Goal: Use online tool/utility: Use online tool/utility

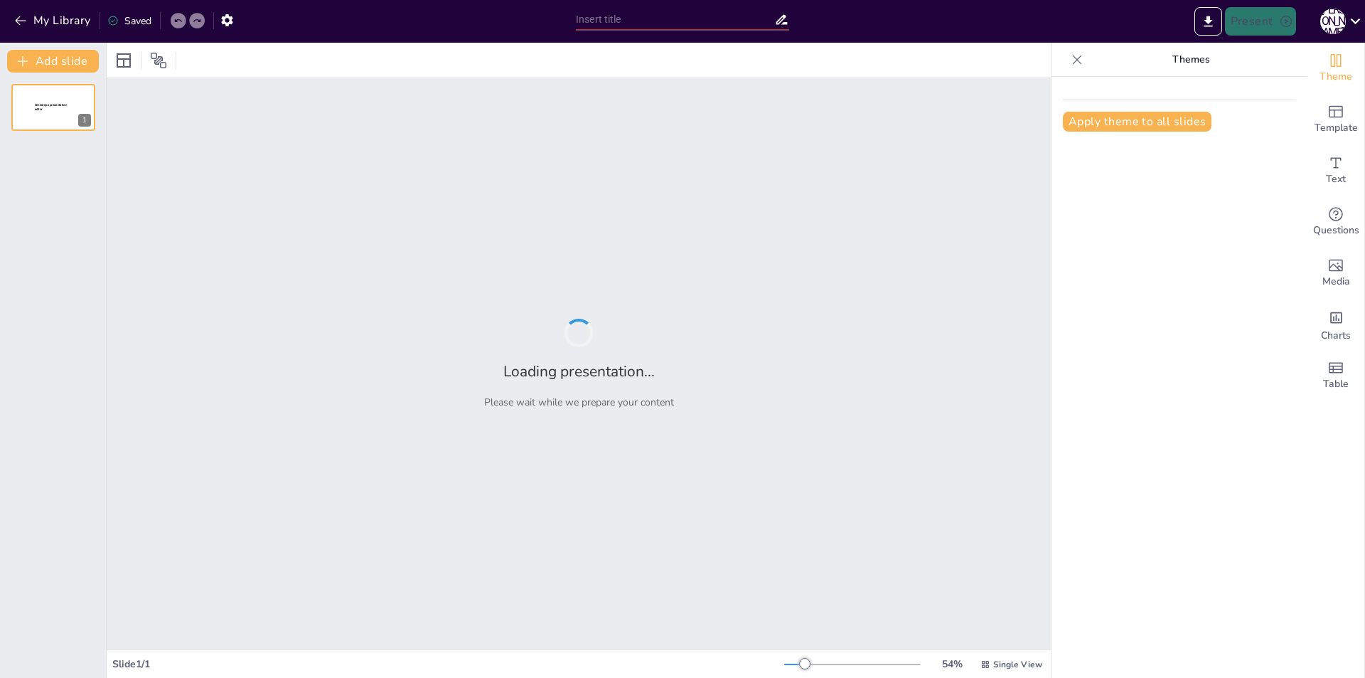
type input "Понятие собственности: Основные аспекты"
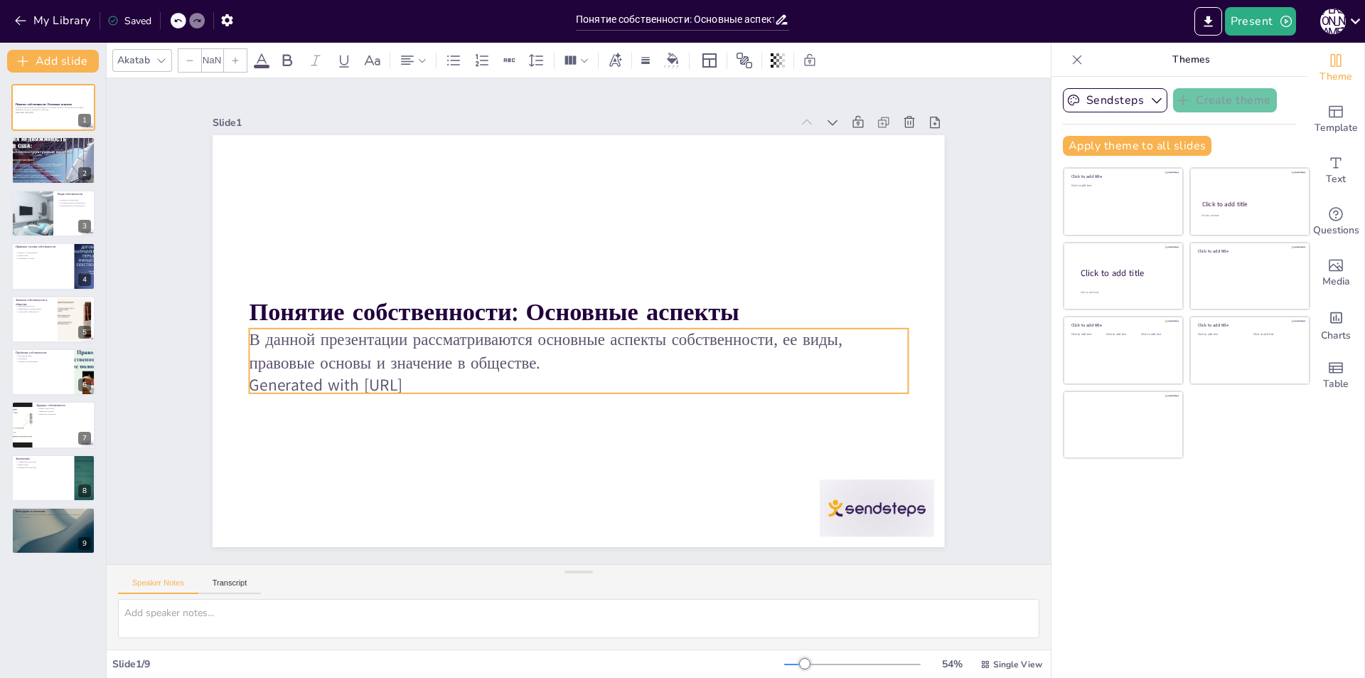
type input "32"
click at [442, 379] on p "Generated with [URL]" at bounding box center [552, 379] width 611 height 289
click at [597, 380] on p "Generated with [URL]" at bounding box center [643, 315] width 92 height 658
click at [440, 378] on p "Generated with [URL]" at bounding box center [631, 283] width 406 height 546
click at [437, 378] on p "Generated with [URL]" at bounding box center [536, 368] width 505 height 457
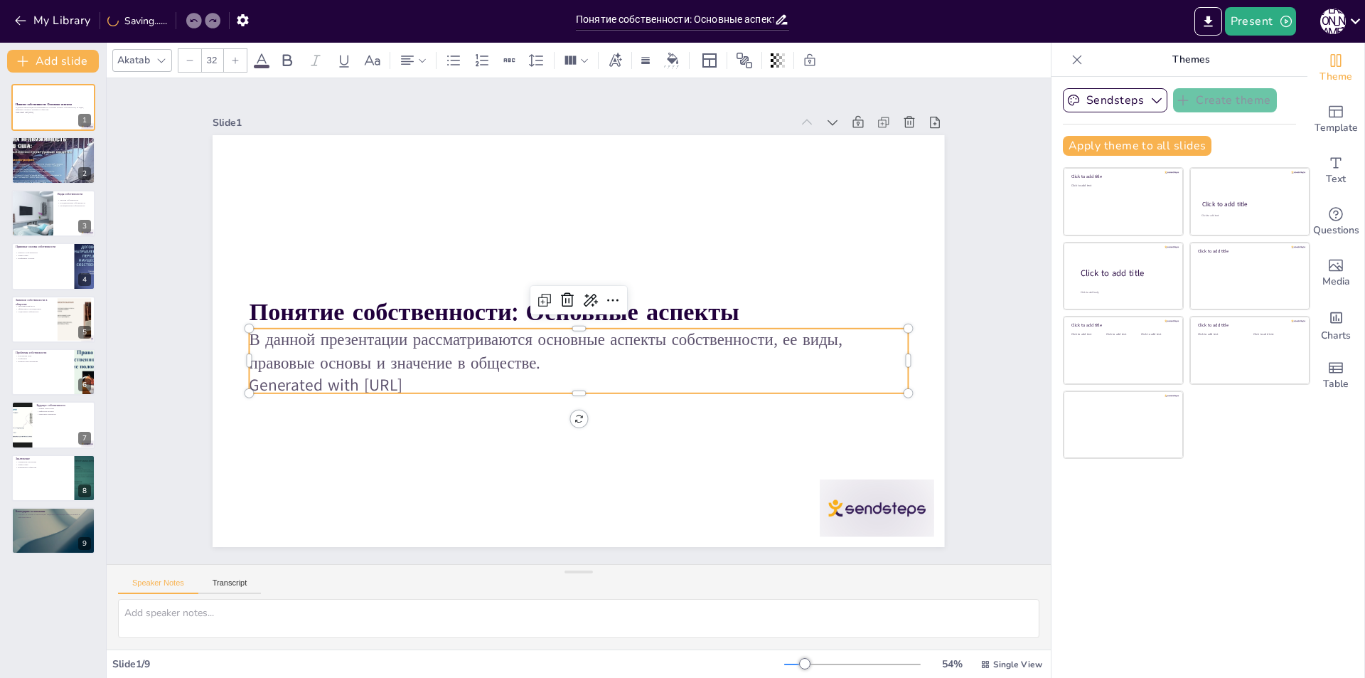
click at [430, 378] on p "Generated with [URL]" at bounding box center [626, 364] width 457 height 505
click at [523, 357] on p "В данной презентации рассматриваются основные аспекты собственности, ее виды, п…" at bounding box center [567, 348] width 620 height 309
click at [584, 348] on icon at bounding box center [572, 360] width 24 height 24
click at [607, 308] on icon at bounding box center [618, 319] width 23 height 23
click at [73, 150] on div at bounding box center [73, 149] width 38 height 17
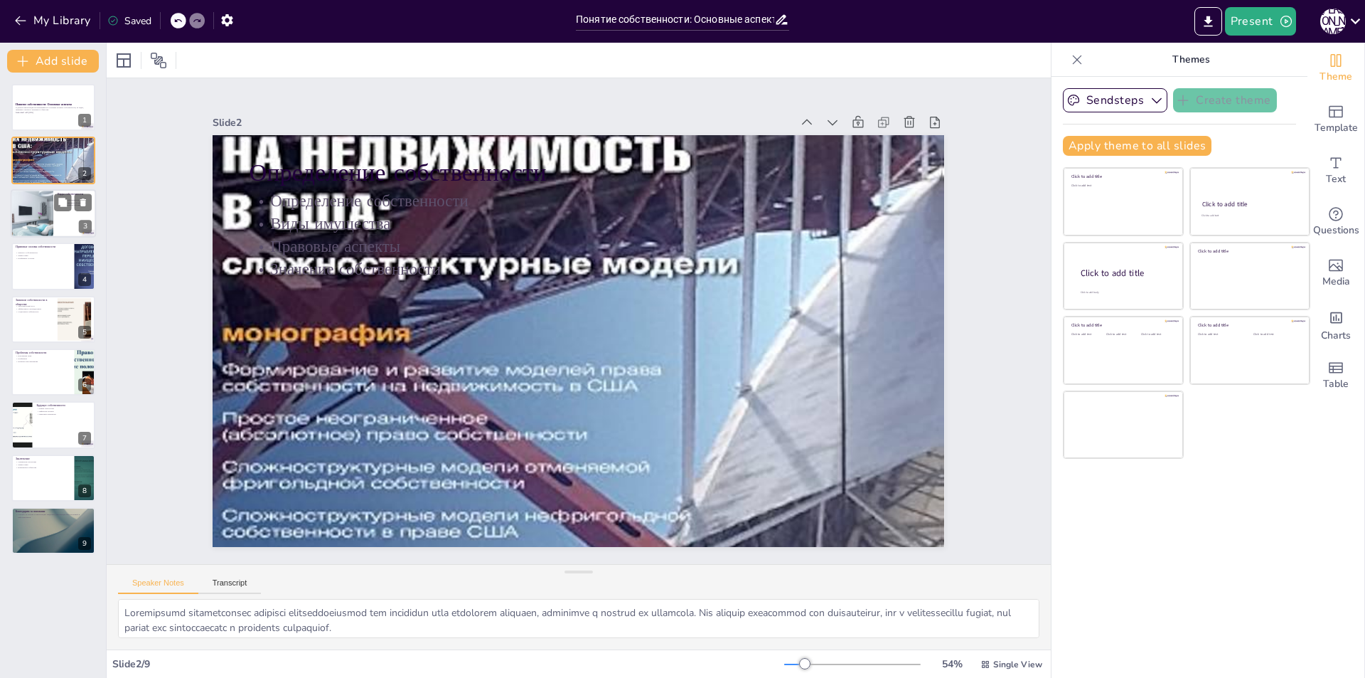
click at [59, 215] on div at bounding box center [53, 213] width 85 height 48
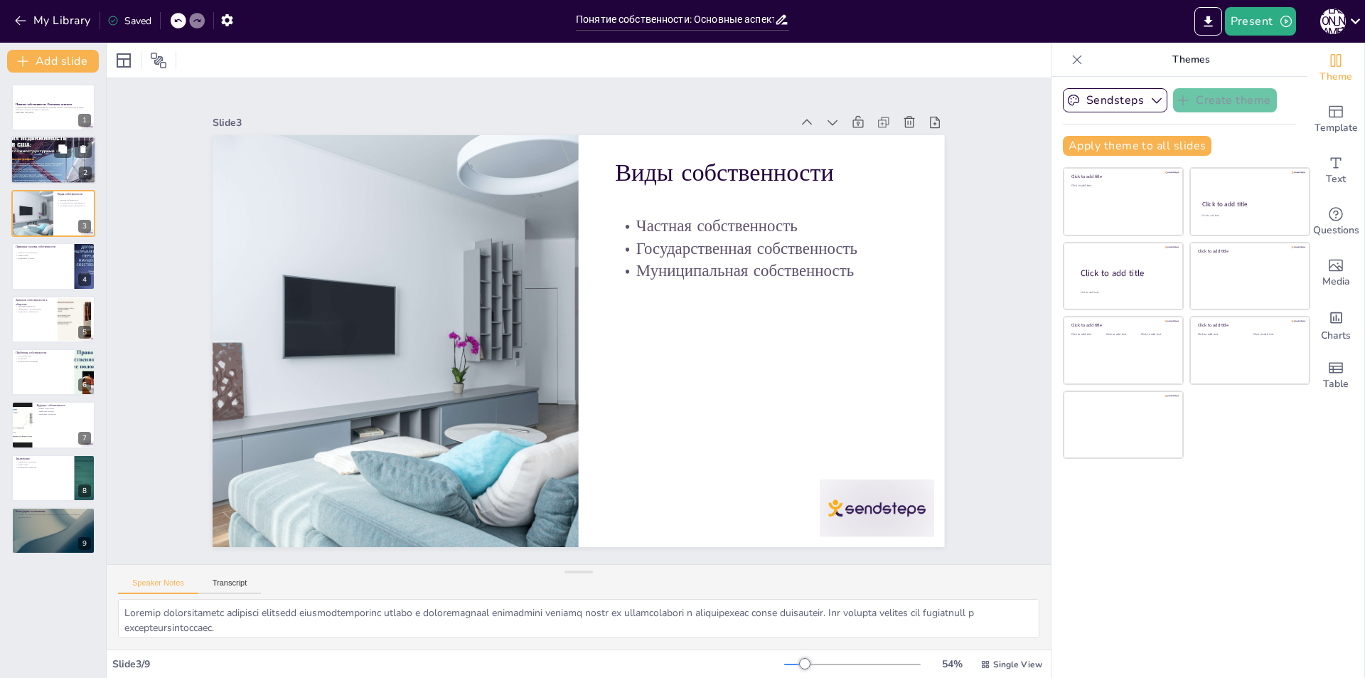
click at [55, 178] on div at bounding box center [53, 160] width 85 height 114
type textarea "Loremipsumd sitametconsec adipisci elitseddoeiusmod tem incididun utla etdolore…"
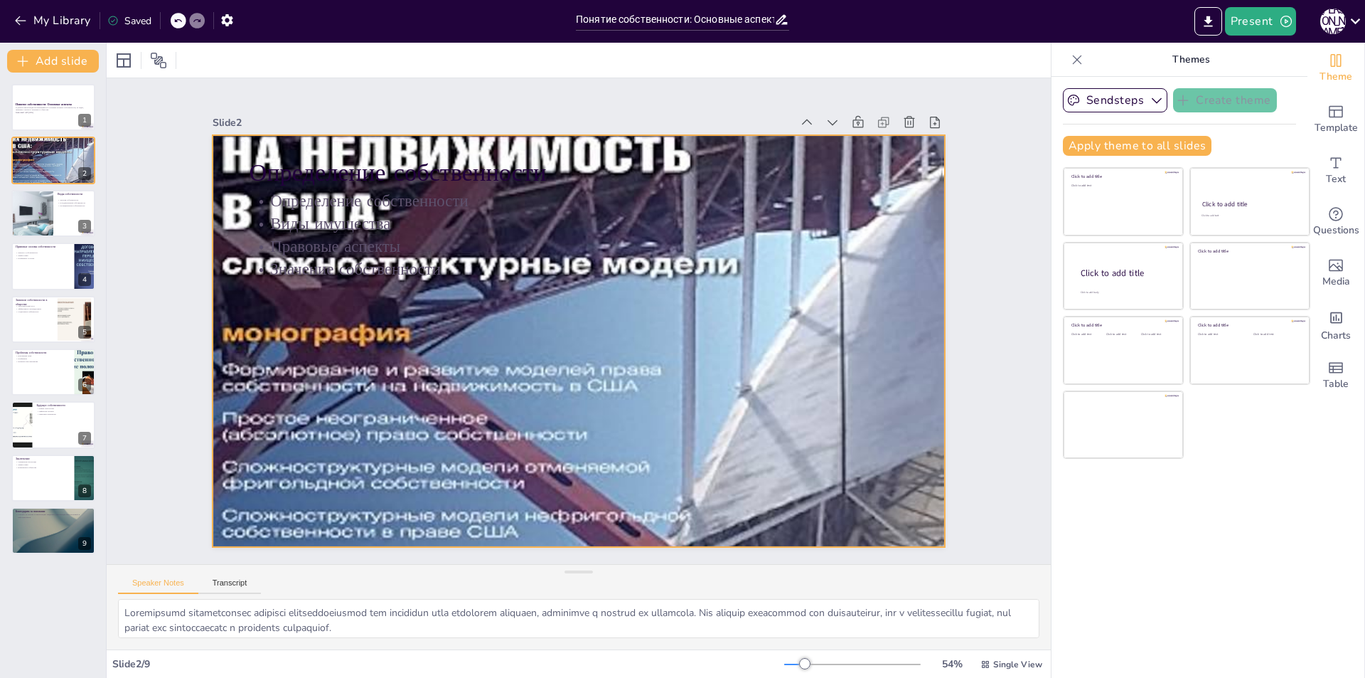
click at [551, 376] on div at bounding box center [562, 308] width 1219 height 1165
drag, startPoint x: 202, startPoint y: 333, endPoint x: 202, endPoint y: 325, distance: 8.5
click at [202, 325] on div at bounding box center [219, 225] width 138 height 395
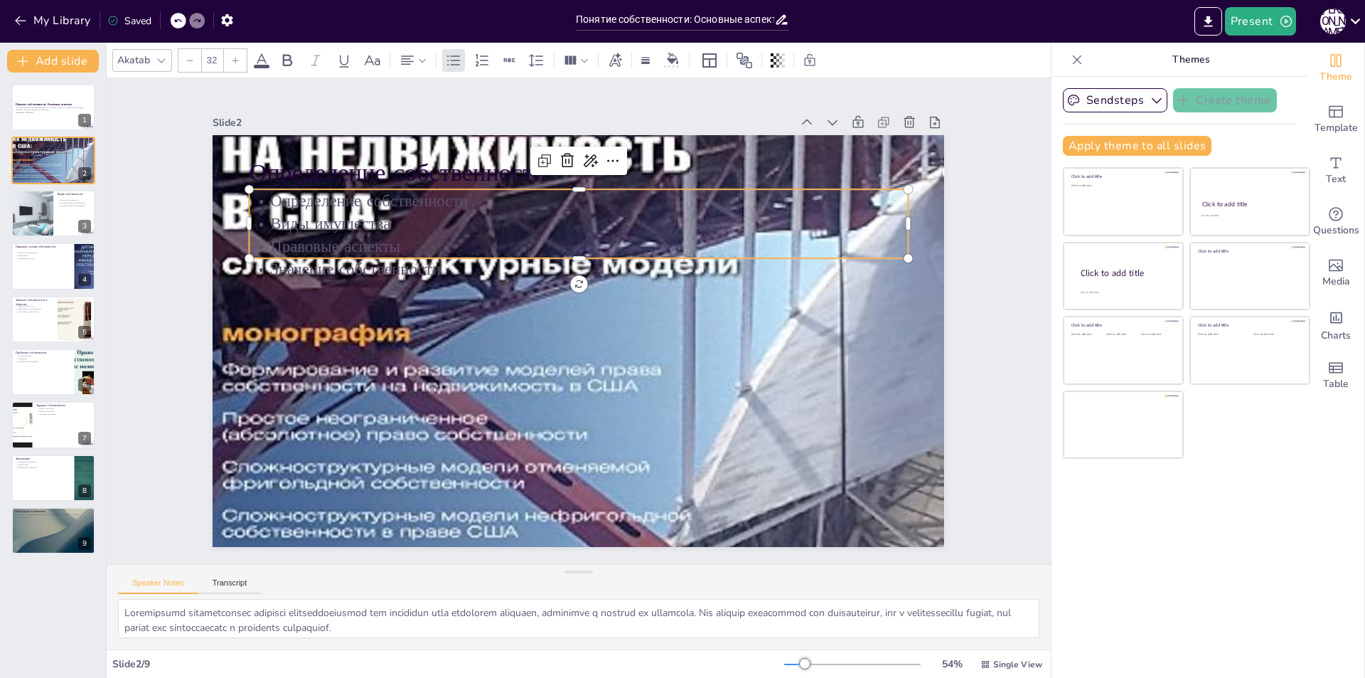
click at [617, 205] on p "Определение собственности" at bounding box center [696, 345] width 159 height 649
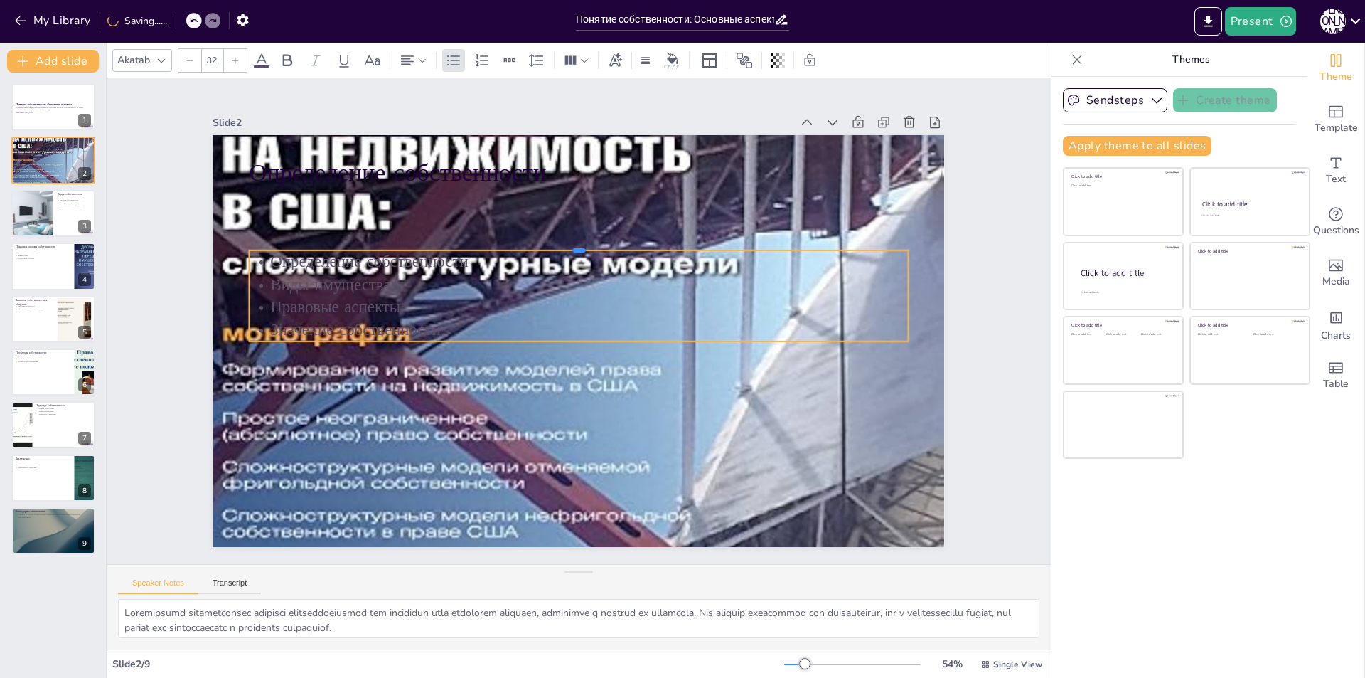
drag, startPoint x: 482, startPoint y: 181, endPoint x: 478, endPoint y: 348, distance: 167.8
click at [478, 348] on div "Определение собственности Определение собственности Виды имущества Правовые асп…" at bounding box center [564, 307] width 796 height 819
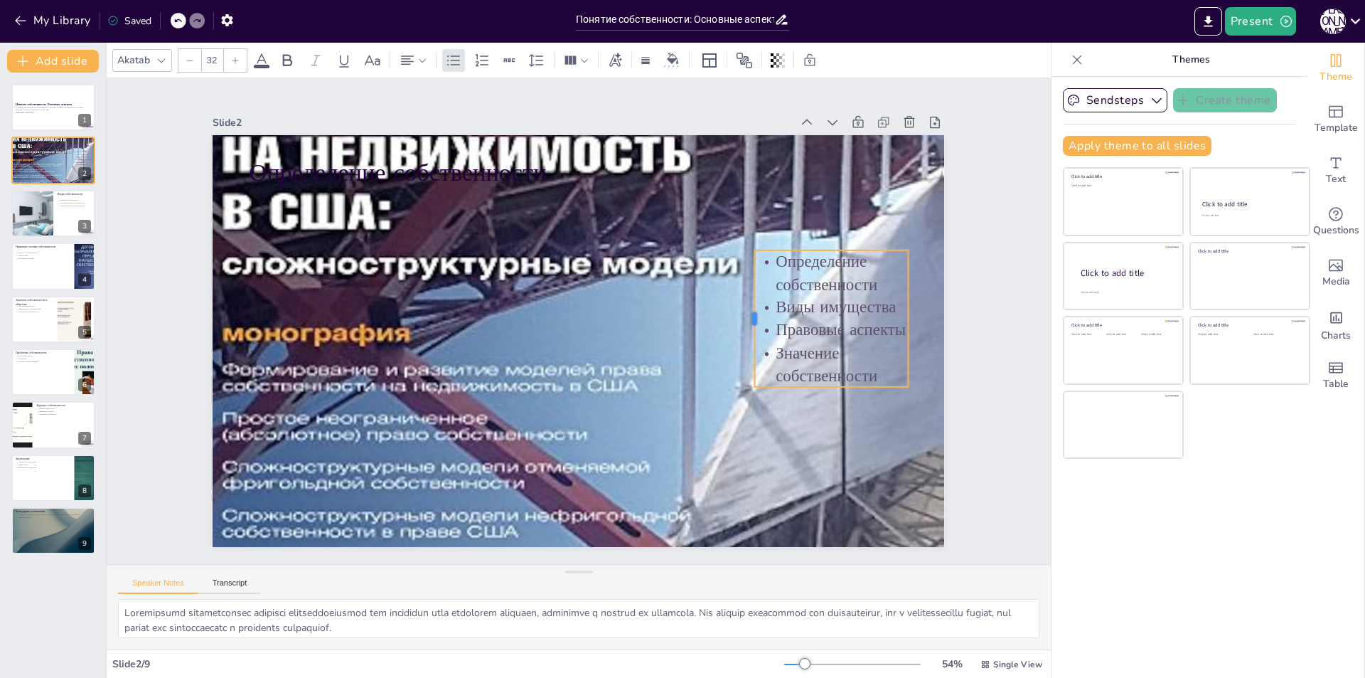
drag, startPoint x: 235, startPoint y: 289, endPoint x: 741, endPoint y: 327, distance: 506.9
click at [741, 327] on div at bounding box center [747, 354] width 40 height 136
drag, startPoint x: 822, startPoint y: 244, endPoint x: 821, endPoint y: 252, distance: 8.6
click at [821, 420] on div at bounding box center [783, 485] width 100 height 131
drag, startPoint x: 841, startPoint y: 253, endPoint x: 843, endPoint y: 242, distance: 11.5
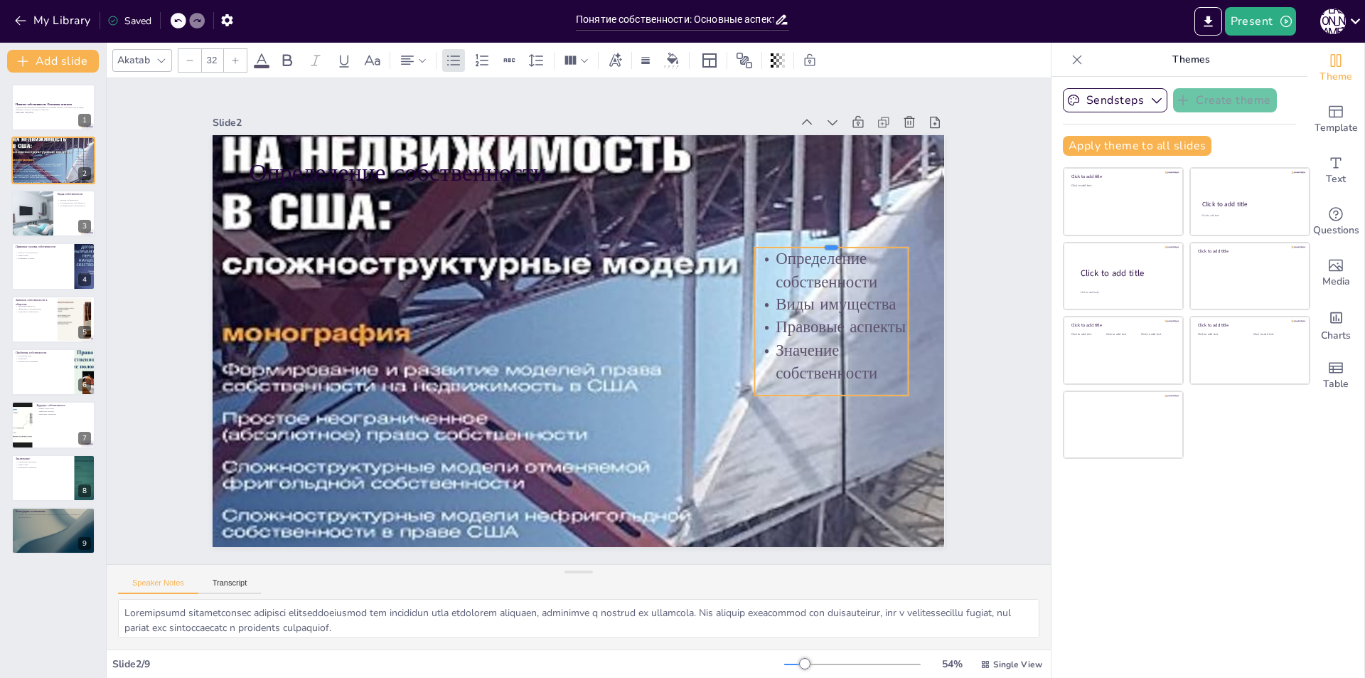
click at [843, 315] on div at bounding box center [842, 351] width 144 height 73
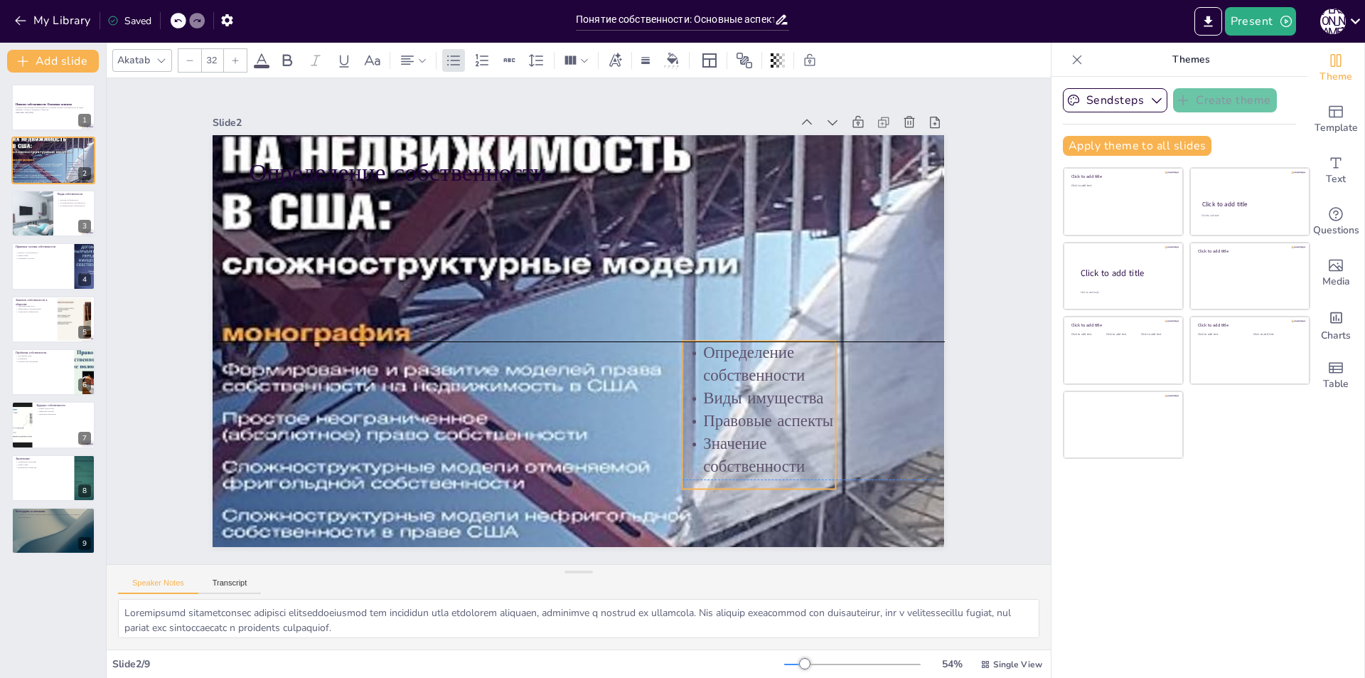
drag, startPoint x: 884, startPoint y: 242, endPoint x: 811, endPoint y: 331, distance: 114.2
click at [811, 331] on div "Определение собственности Определение собственности Виды имущества Правовые асп…" at bounding box center [739, 228] width 365 height 634
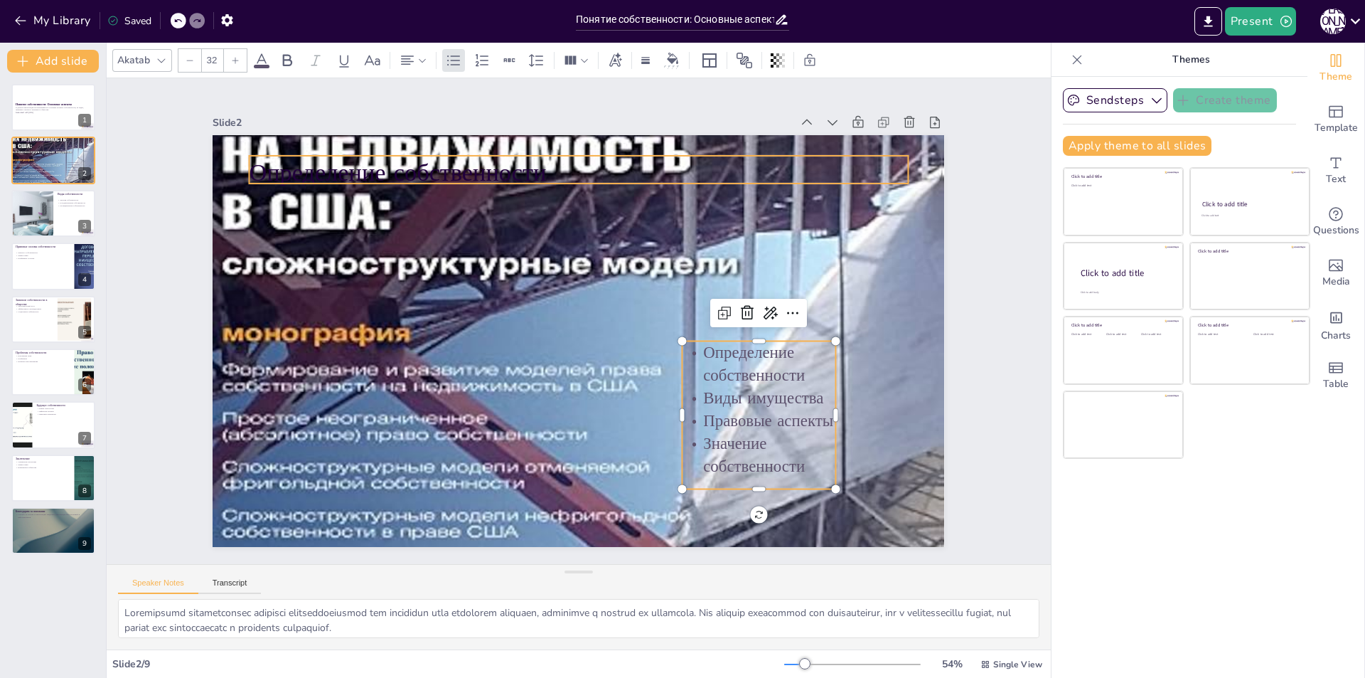
type input "48"
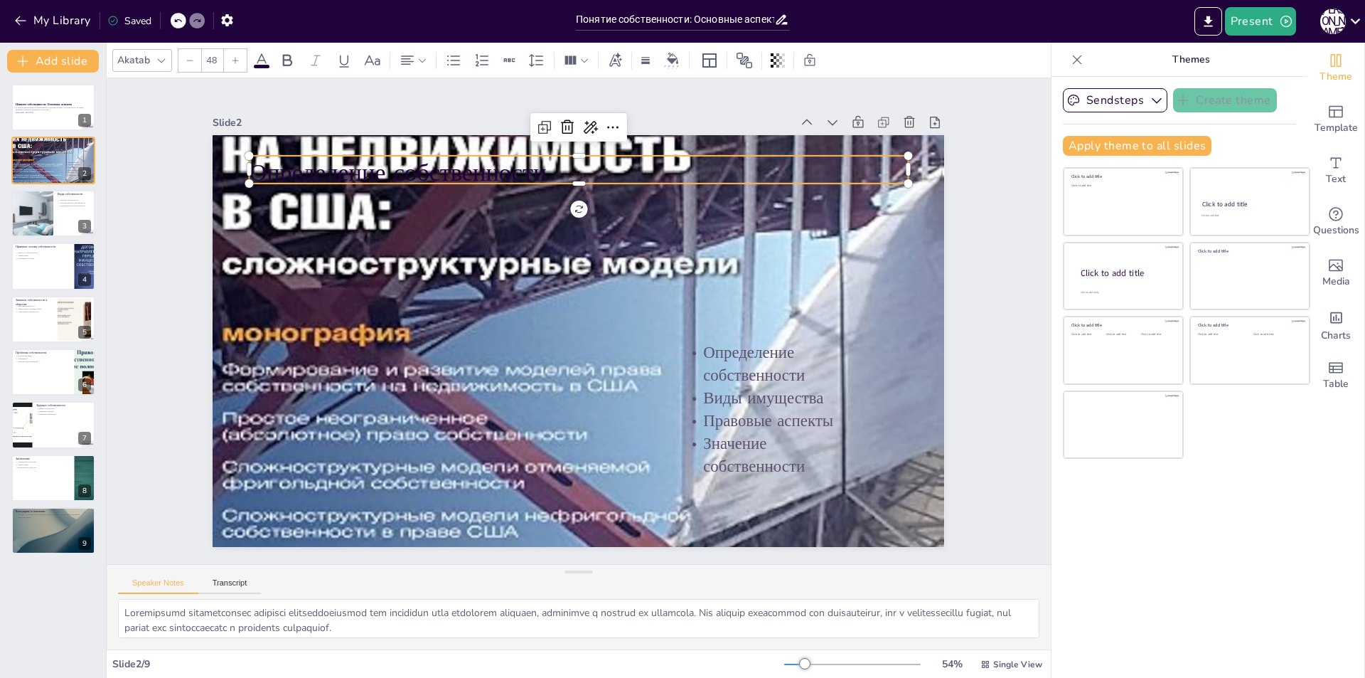
click at [528, 156] on p "Определение собственности" at bounding box center [707, 246] width 359 height 587
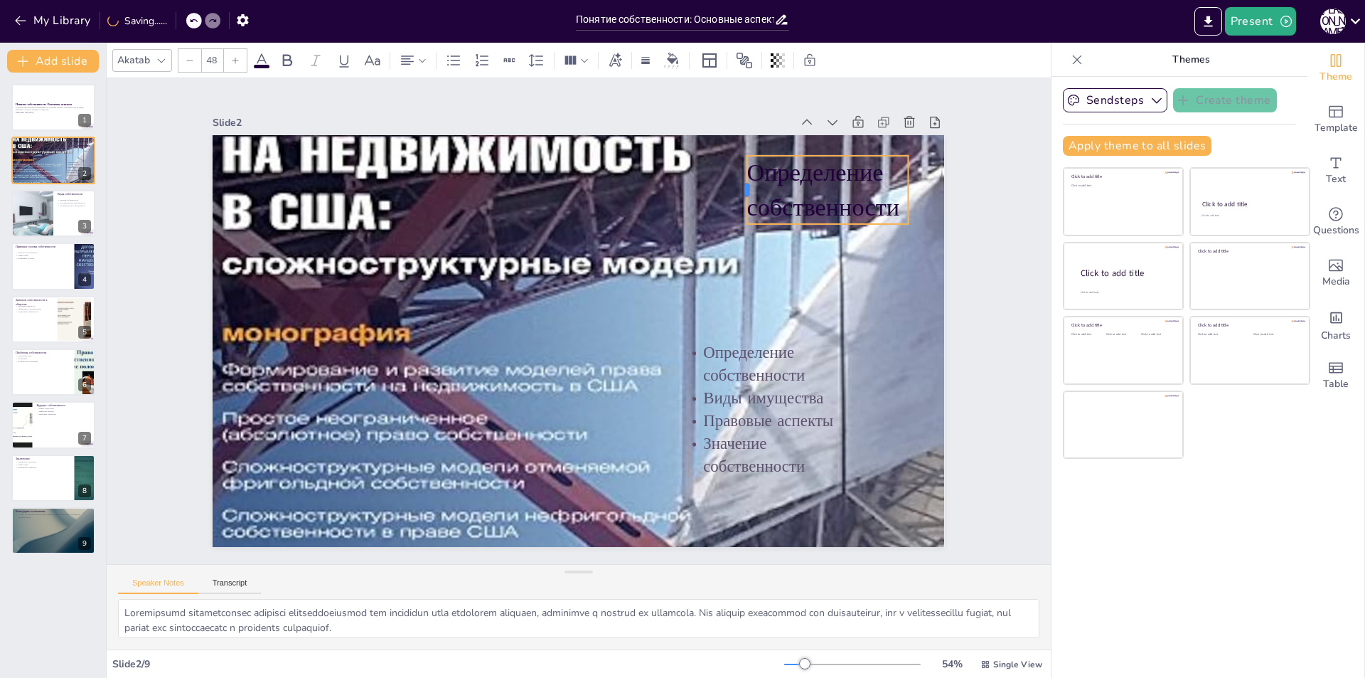
drag, startPoint x: 237, startPoint y: 162, endPoint x: 734, endPoint y: 199, distance: 499.1
click at [760, 304] on div at bounding box center [787, 333] width 54 height 58
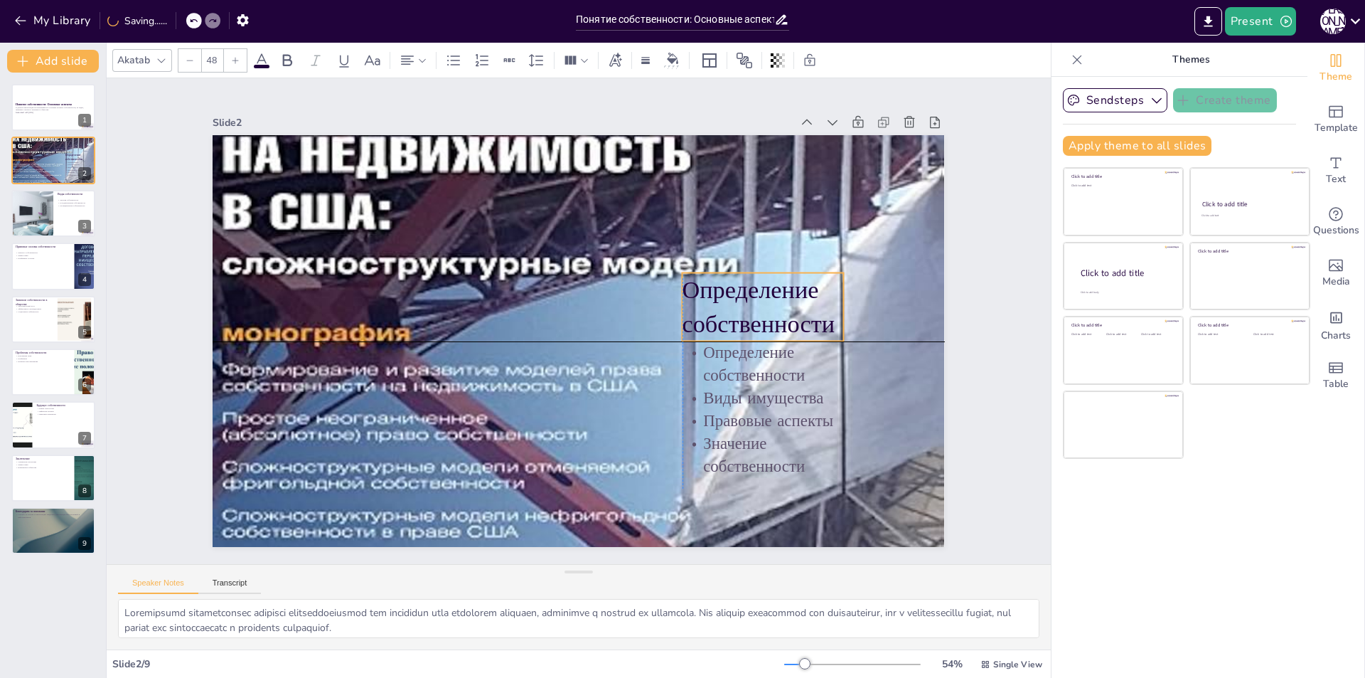
drag, startPoint x: 786, startPoint y: 155, endPoint x: 716, endPoint y: 277, distance: 140.7
click at [627, 424] on p "Определение собственности" at bounding box center [593, 504] width 68 height 161
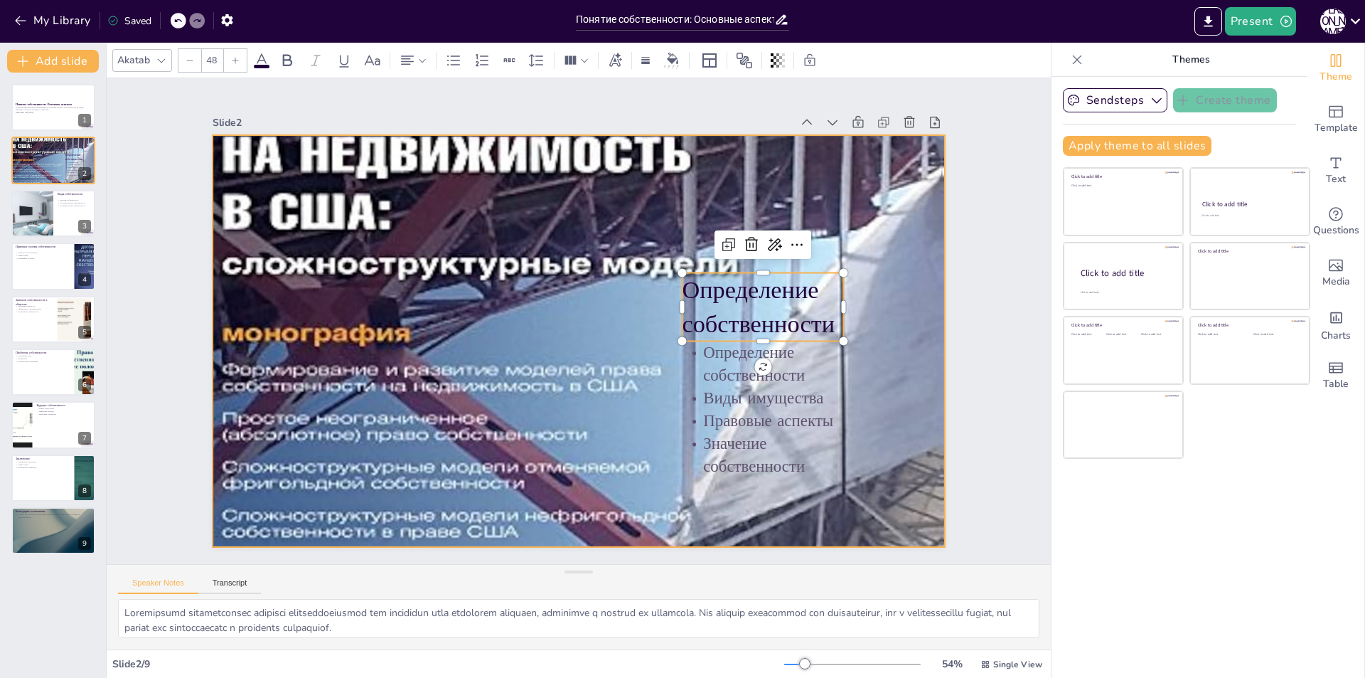
click at [862, 282] on div at bounding box center [566, 336] width 1165 height 1219
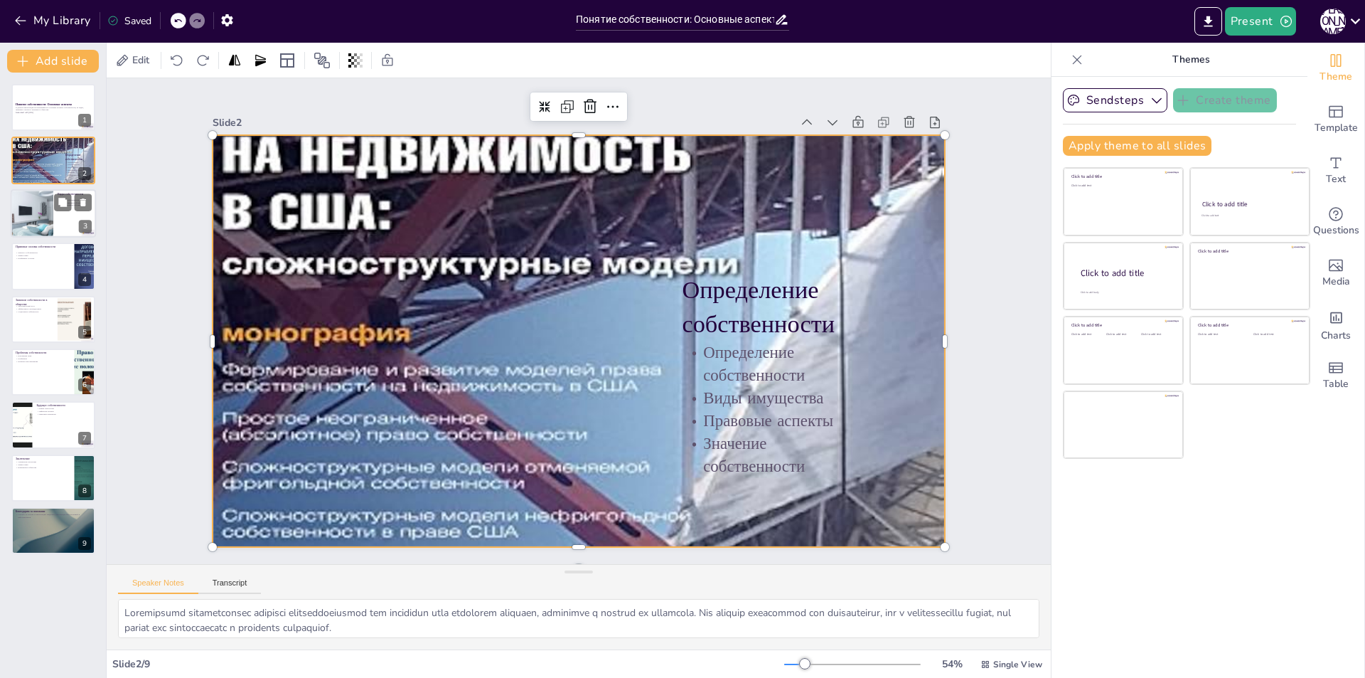
click at [38, 210] on div at bounding box center [32, 213] width 70 height 48
type textarea "Loremip dolorsitametc adipisci elitsedd eiusmodtemporinc utlabo e doloremagnaal…"
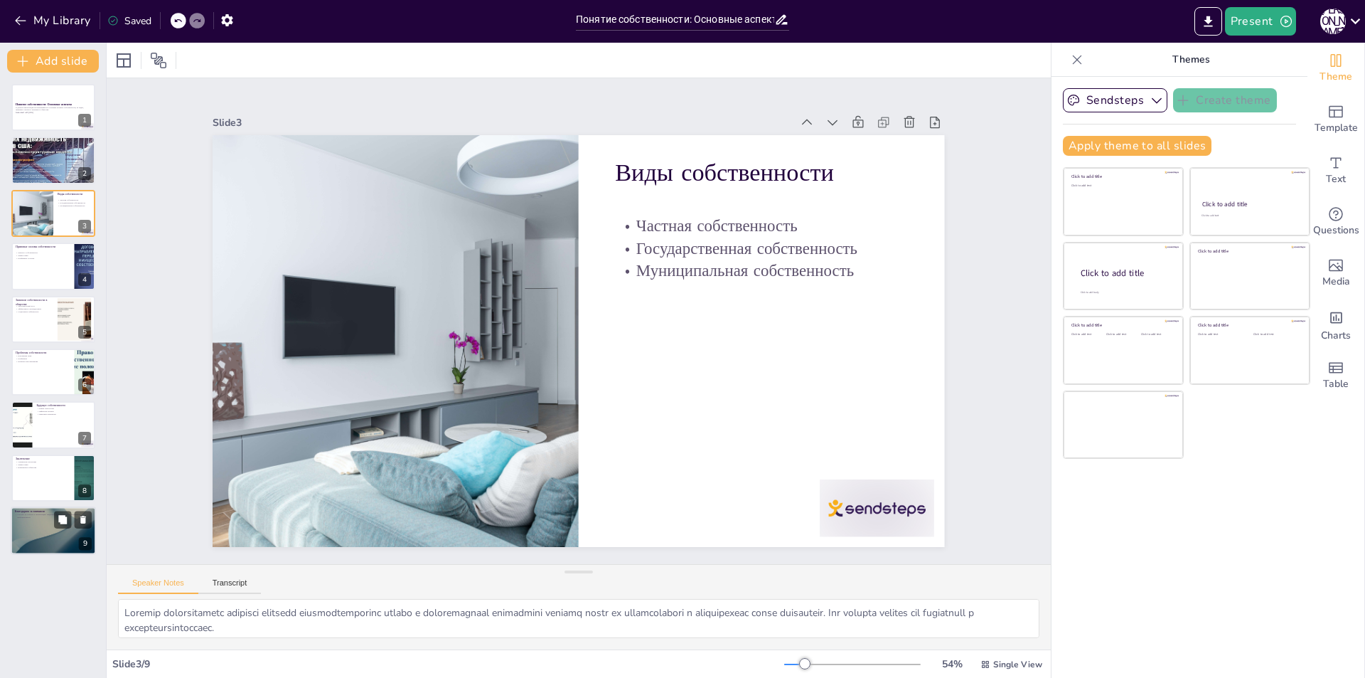
click at [56, 545] on div at bounding box center [53, 530] width 85 height 48
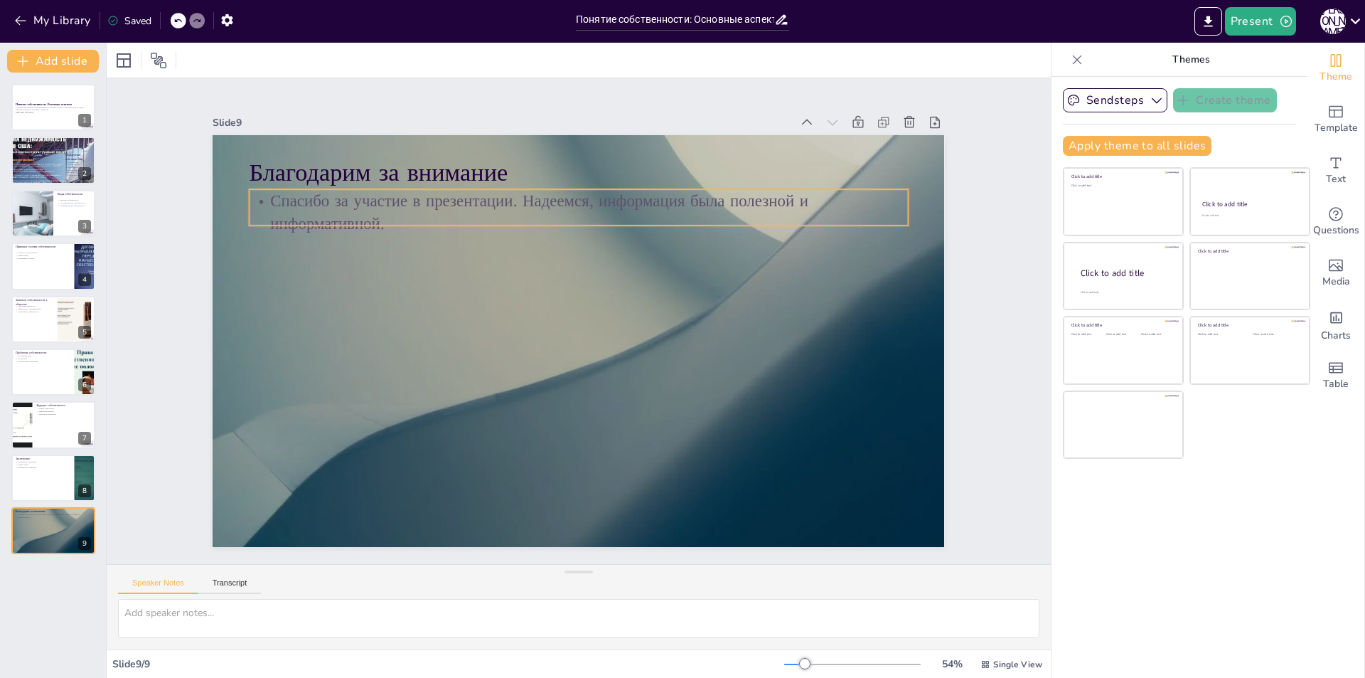
click at [363, 199] on p "Спасибо за участие в презентации. Надеемся, информация была полезной и информат…" at bounding box center [643, 233] width 560 height 424
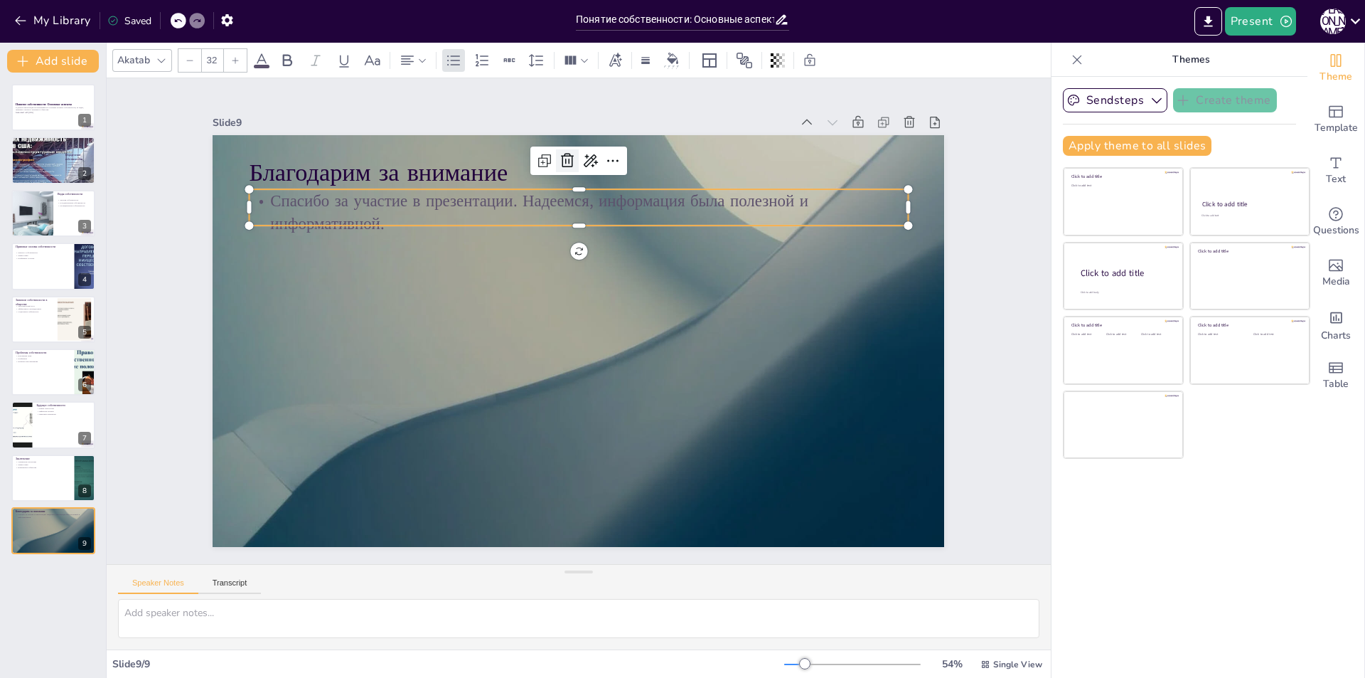
click at [717, 250] on icon at bounding box center [727, 260] width 21 height 21
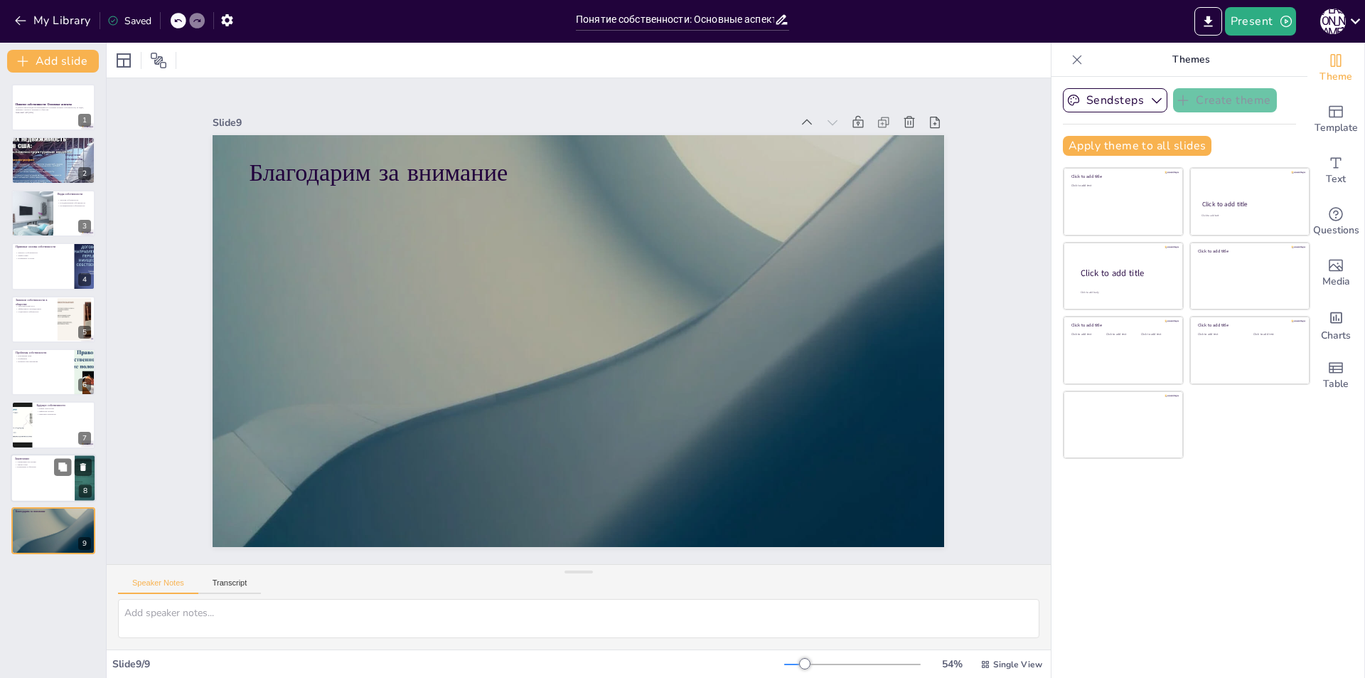
click at [53, 468] on p "Изменения в обществе" at bounding box center [42, 466] width 55 height 3
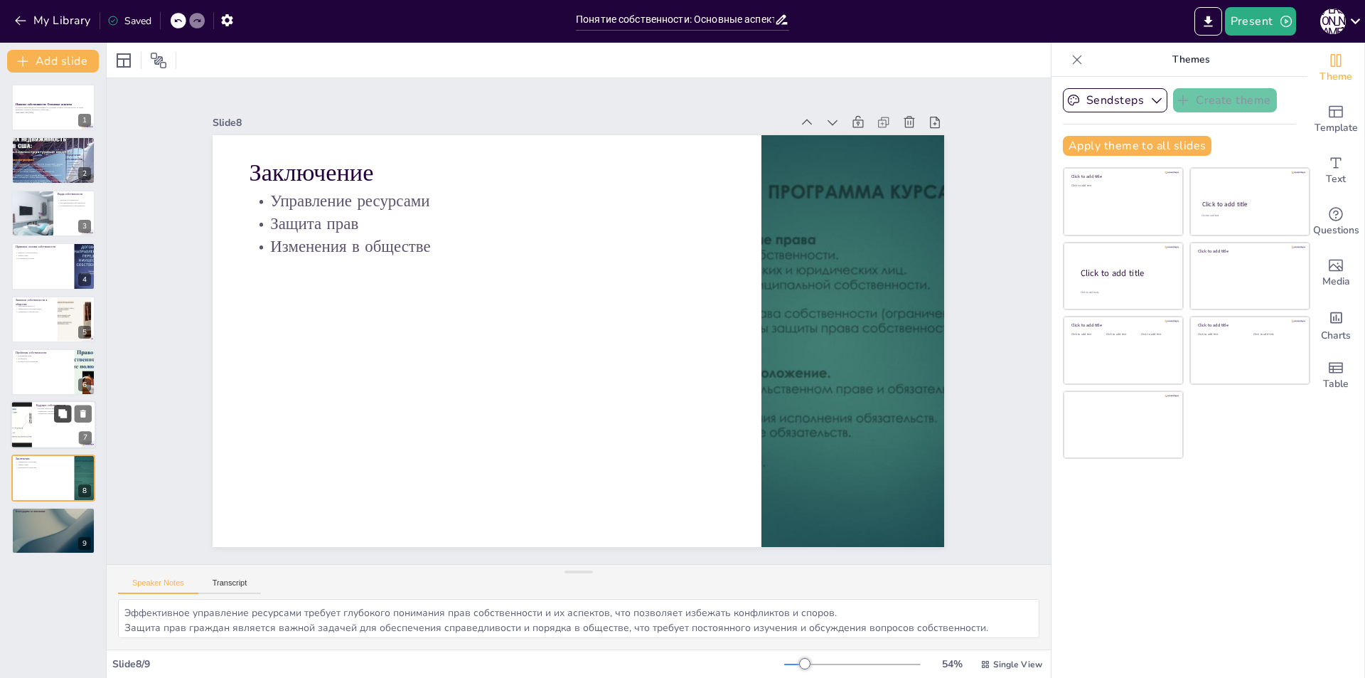
click at [56, 412] on button at bounding box center [62, 413] width 17 height 17
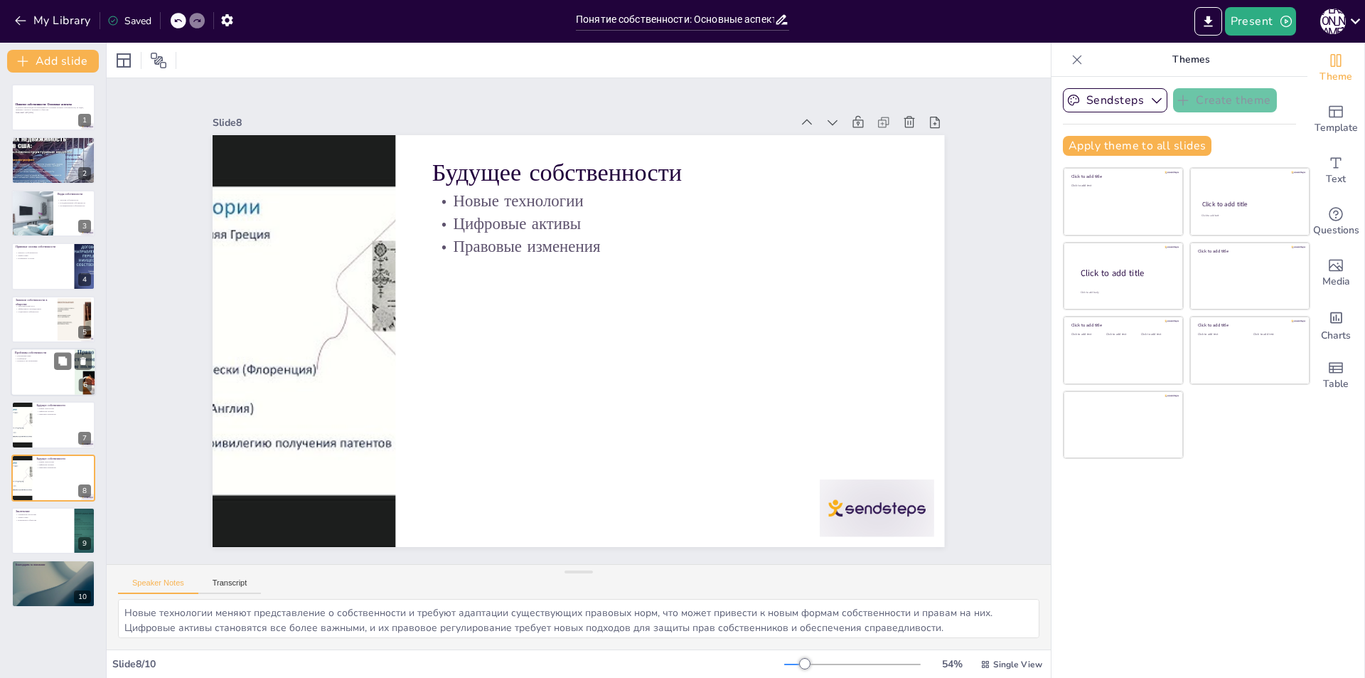
click at [31, 358] on p "Конфликты" at bounding box center [42, 358] width 55 height 3
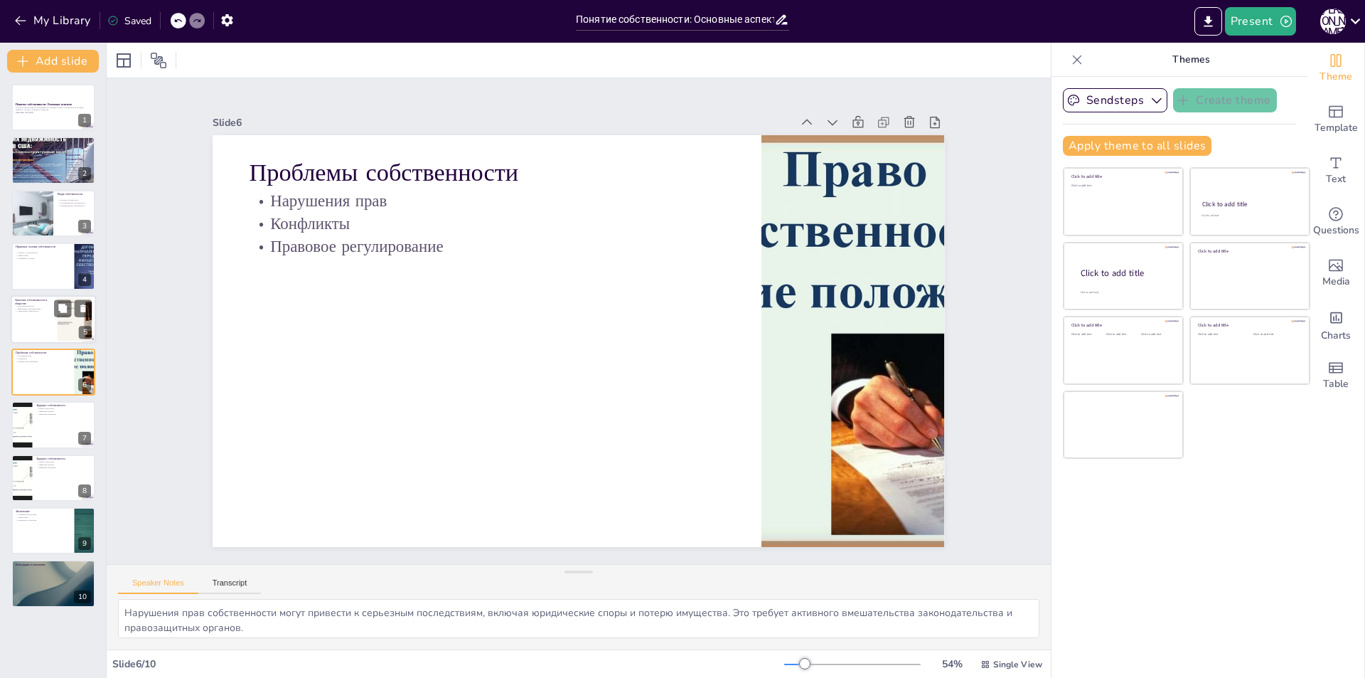
click at [32, 329] on div at bounding box center [53, 319] width 85 height 48
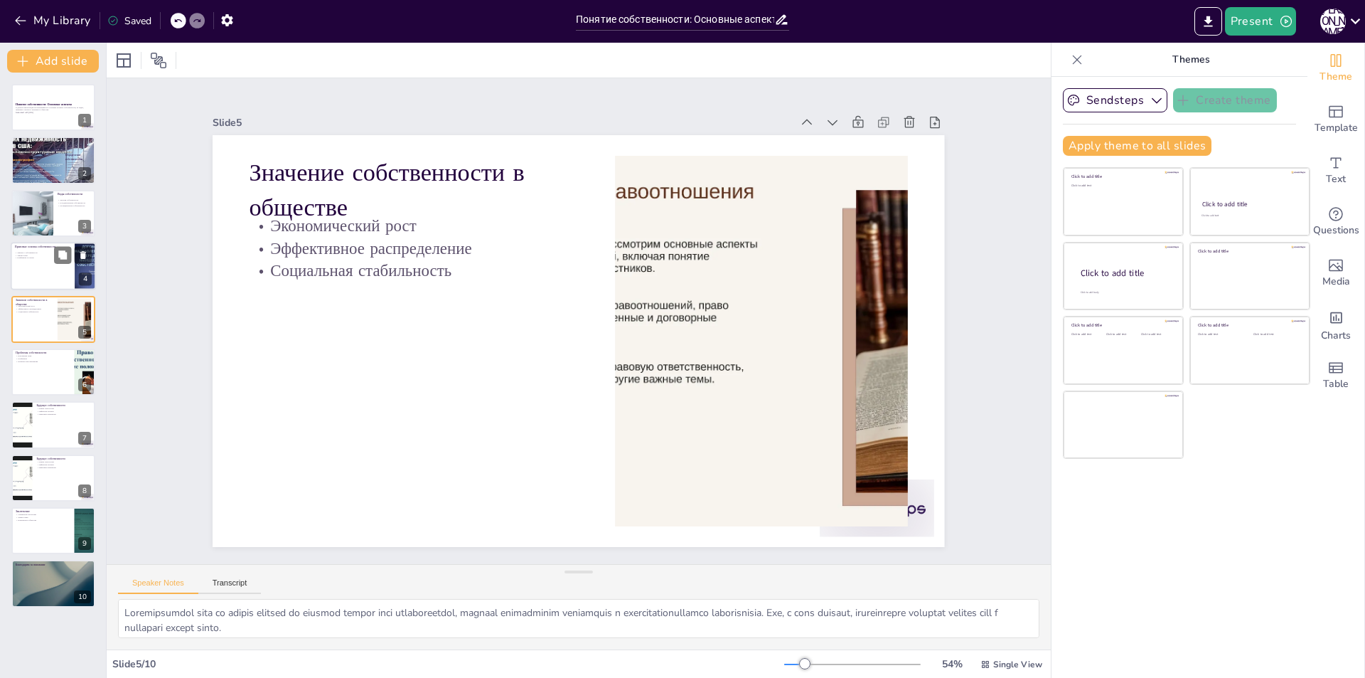
click at [38, 279] on div at bounding box center [53, 266] width 85 height 48
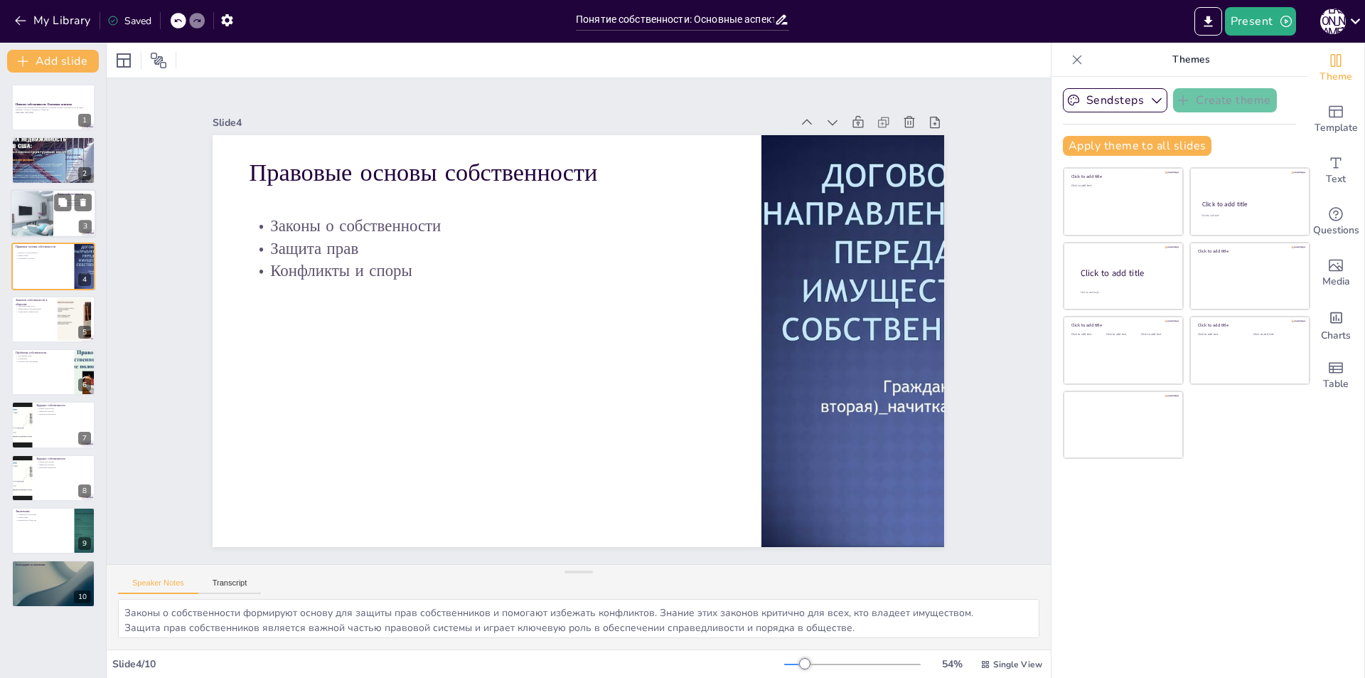
click at [41, 218] on div at bounding box center [32, 213] width 70 height 48
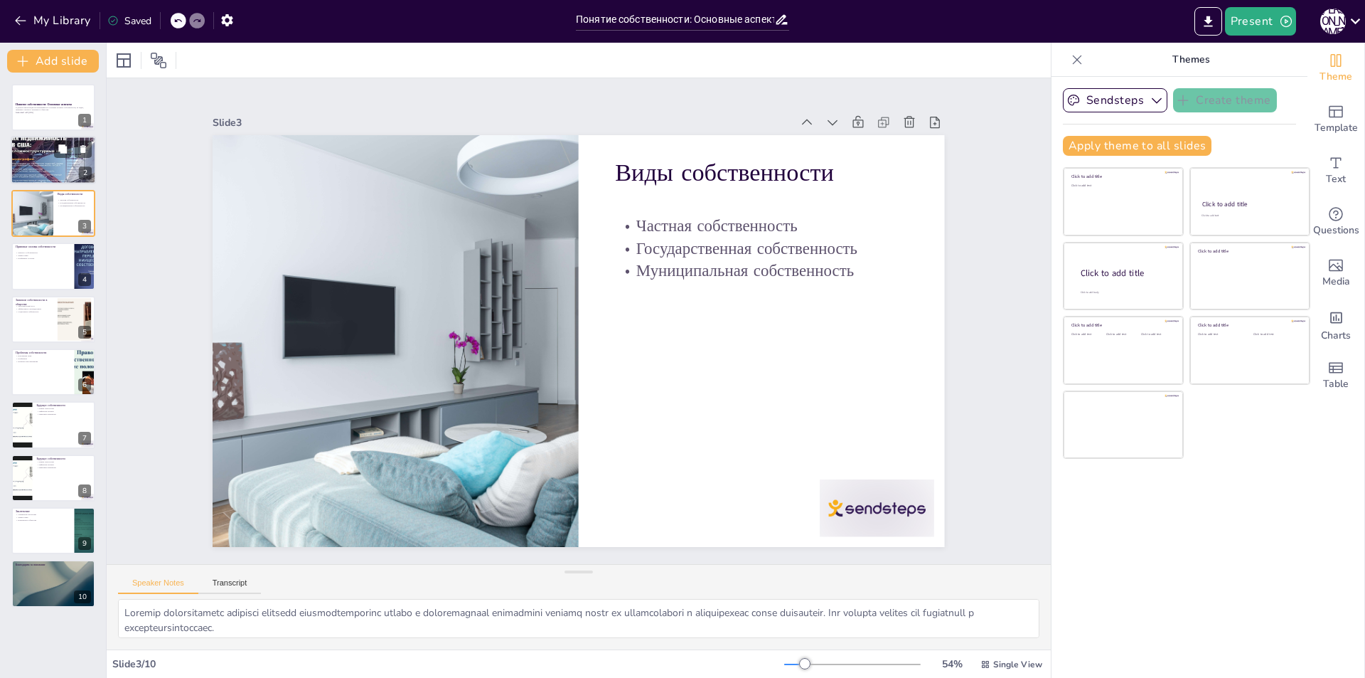
click at [41, 159] on div at bounding box center [53, 160] width 85 height 114
type textarea "Loremipsumd sitametconsec adipisci elitseddoeiusmod tem incididun utla etdolore…"
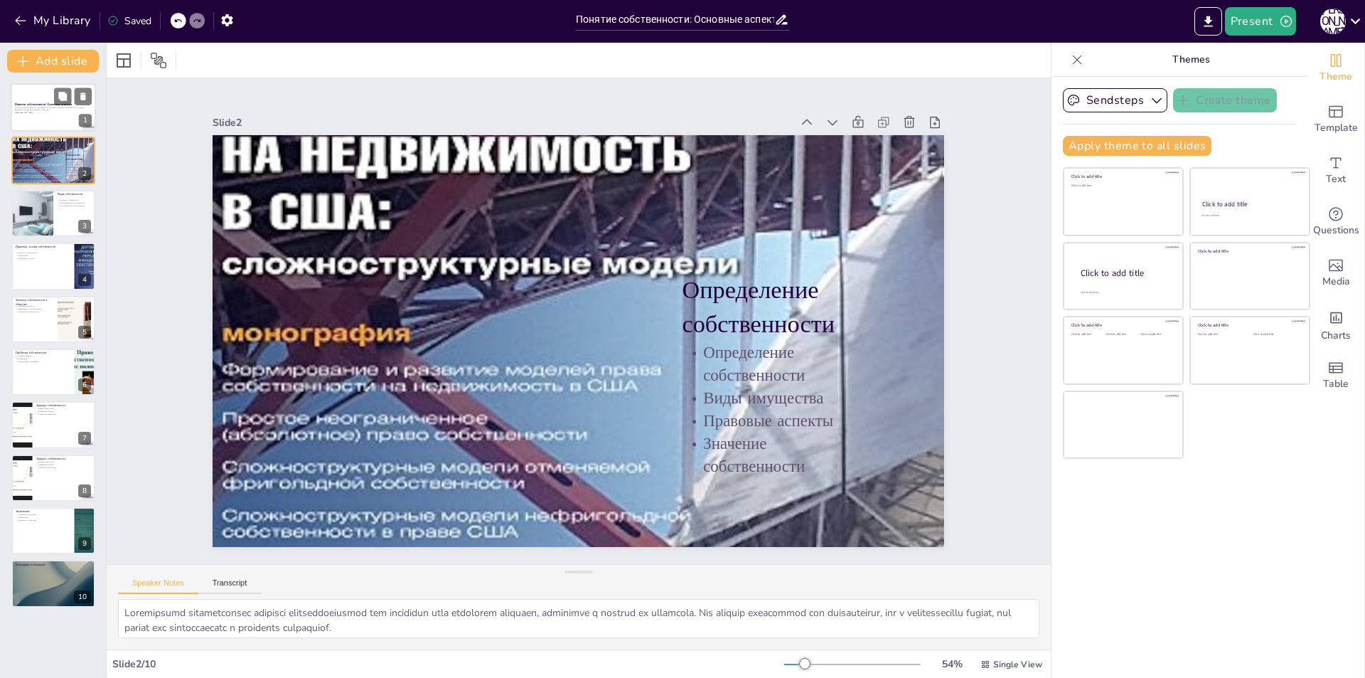
click at [39, 107] on p "В данной презентации рассматриваются основные аспекты собственности, ее виды, п…" at bounding box center [53, 108] width 77 height 5
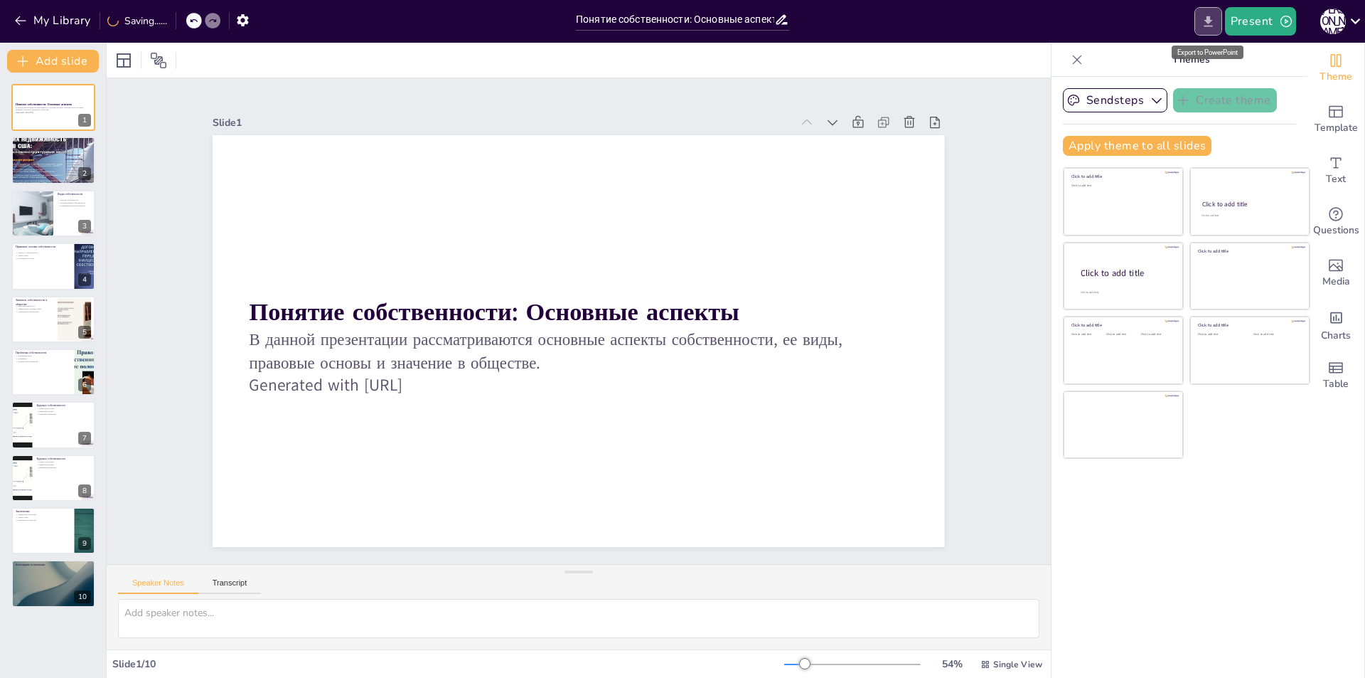
click at [1197, 31] on button "Export to PowerPoint" at bounding box center [1208, 21] width 28 height 28
